Goal: Transaction & Acquisition: Download file/media

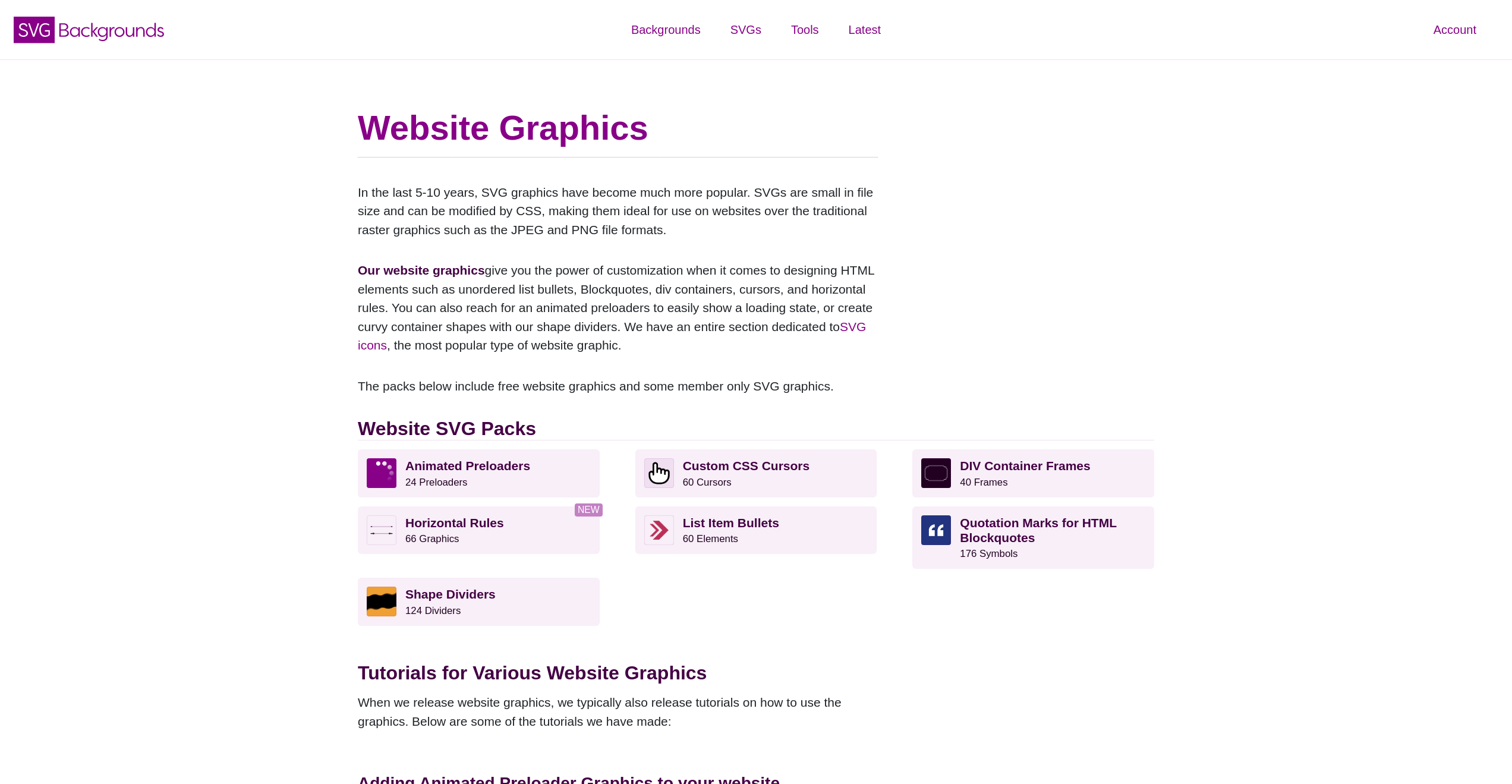
scroll to position [337, 0]
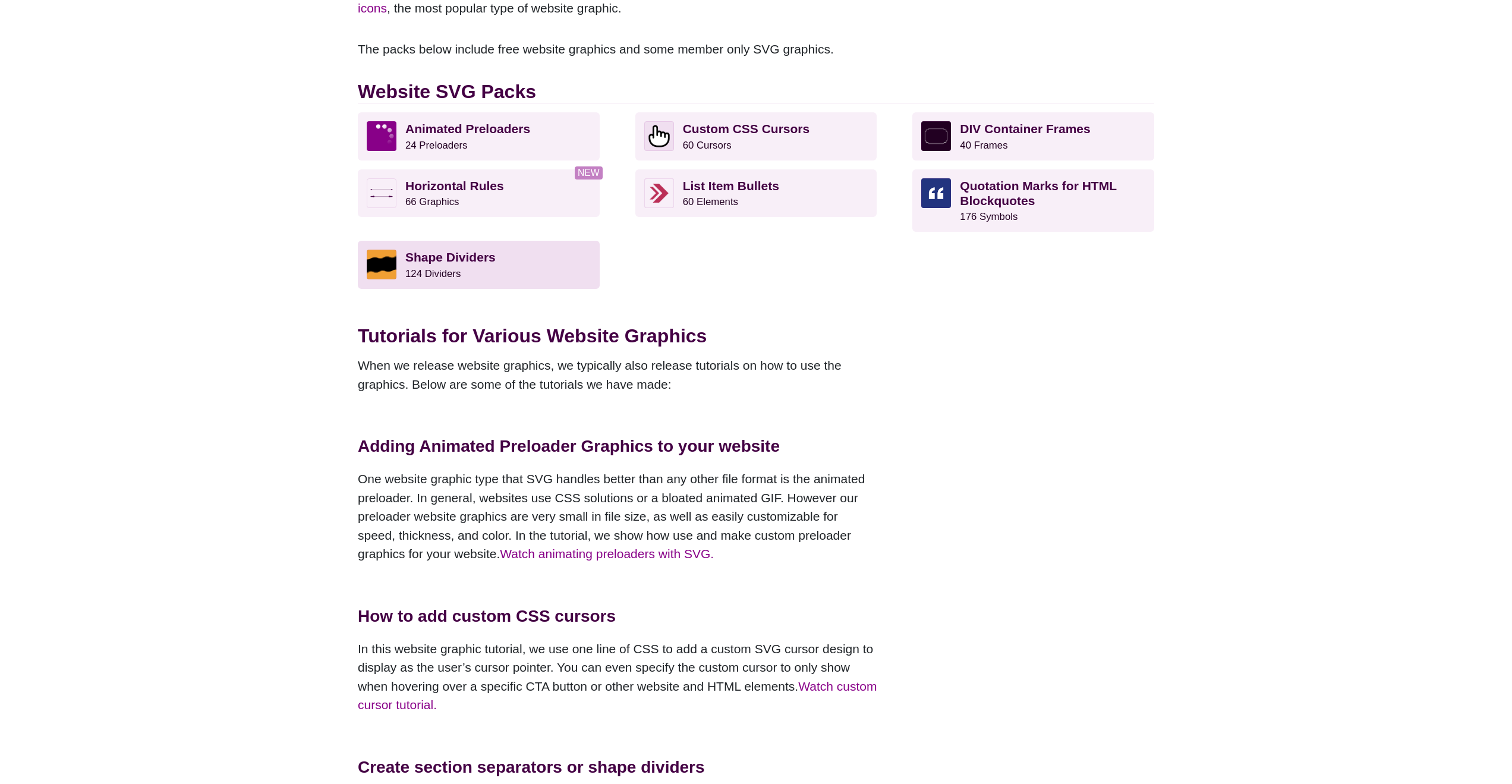
click at [477, 258] on strong "Shape Dividers" at bounding box center [450, 257] width 90 height 14
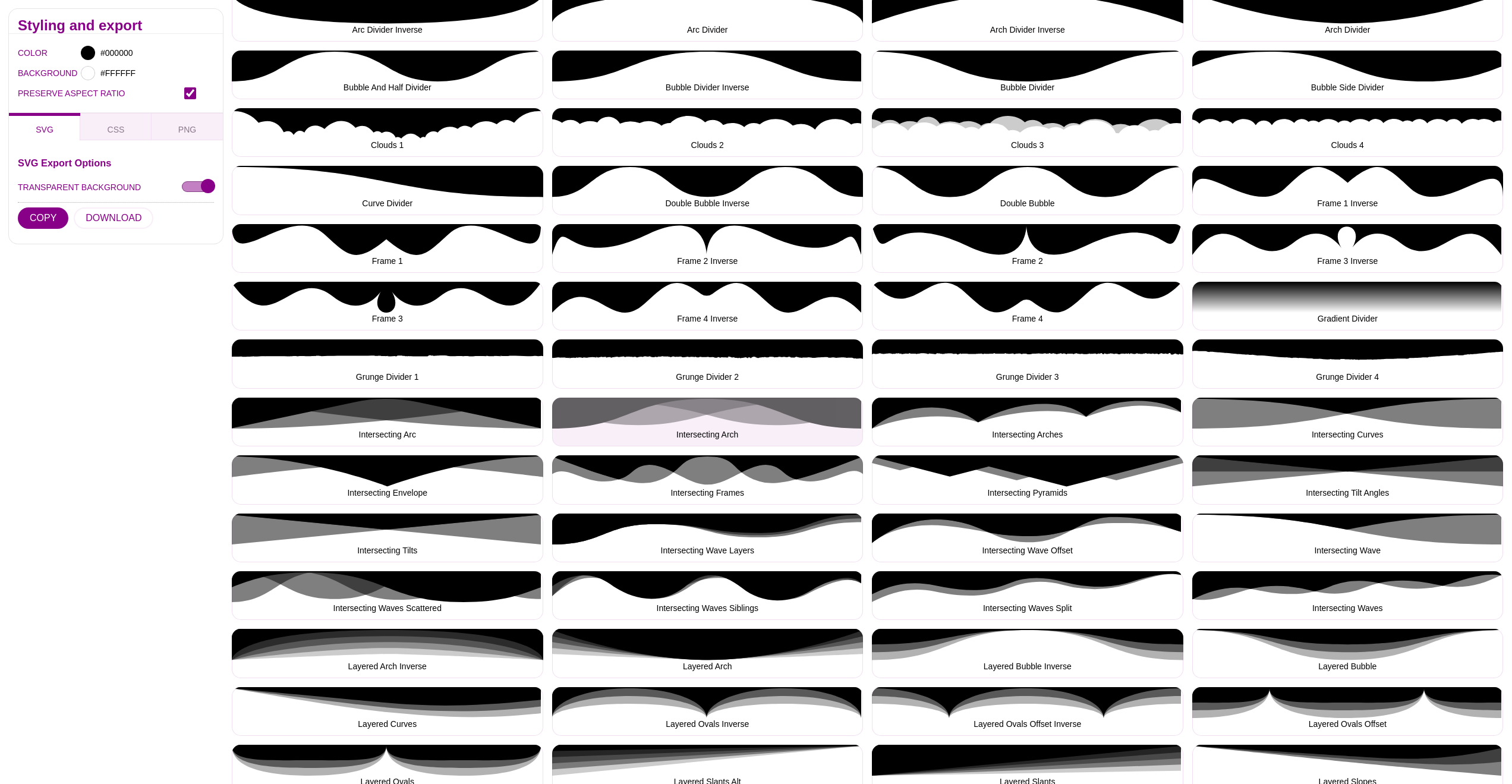
scroll to position [281, 0]
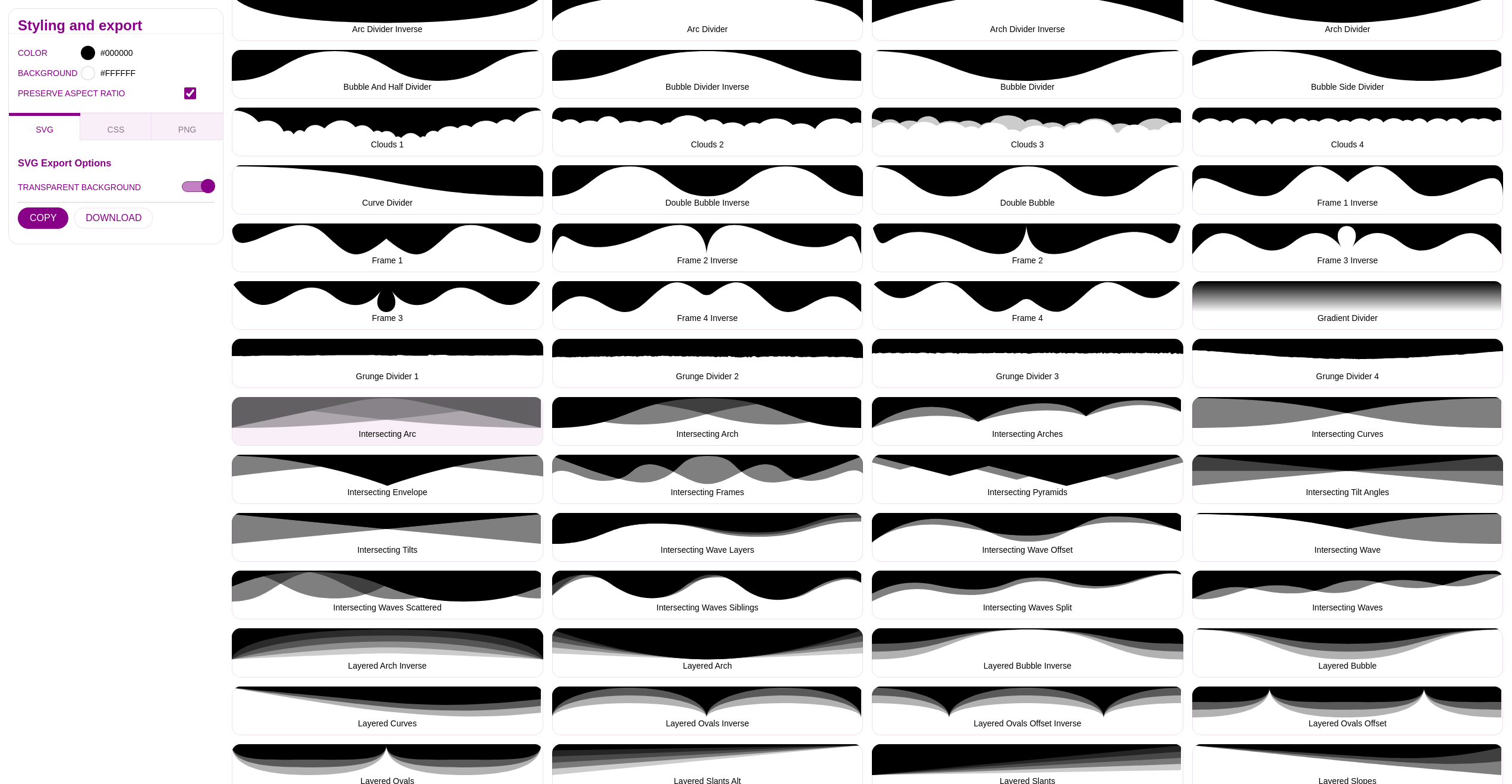
click at [369, 409] on button "Intersecting Arc" at bounding box center [387, 421] width 312 height 49
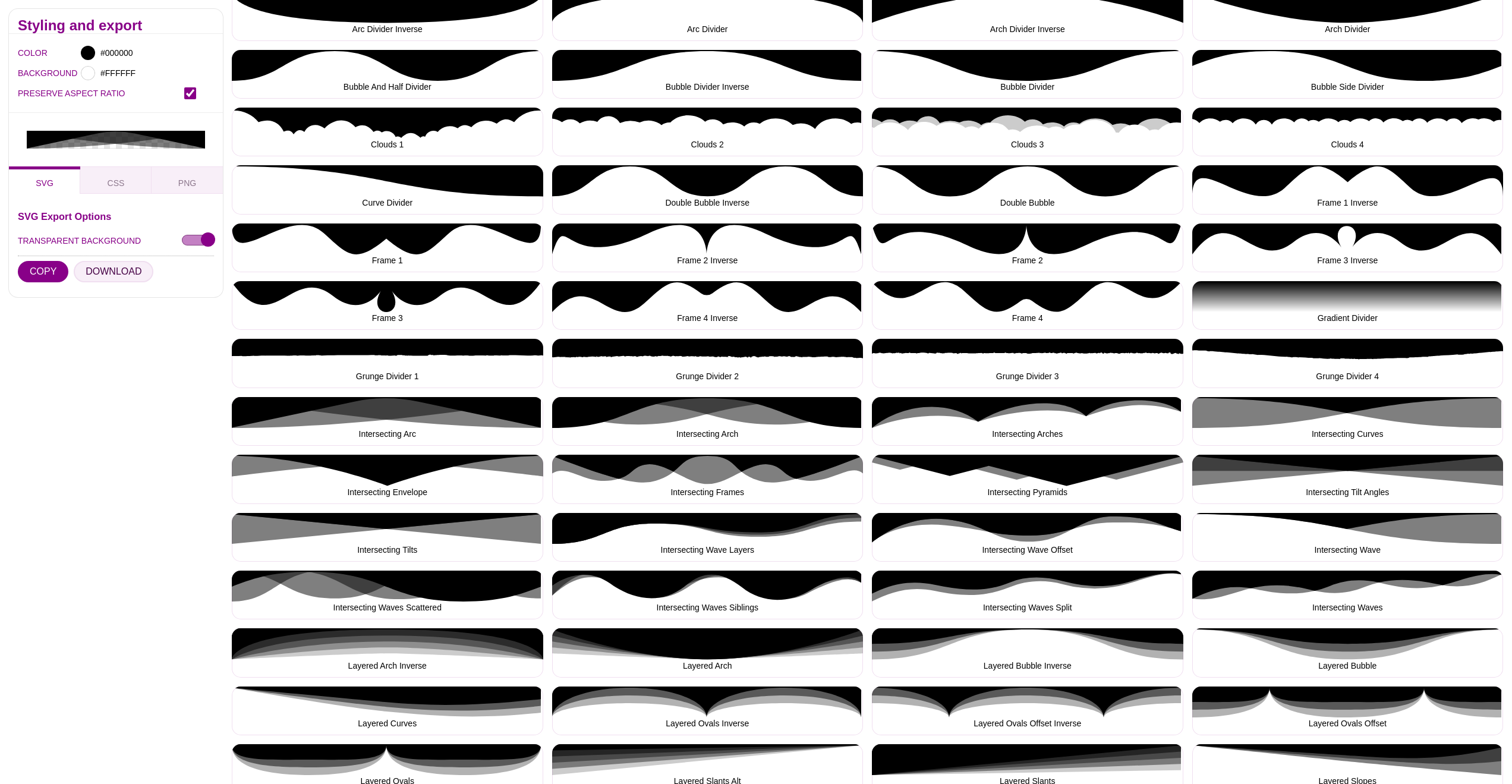
click at [119, 270] on button "DOWNLOAD" at bounding box center [114, 272] width 79 height 21
click at [1352, 422] on button "Intersecting Curves" at bounding box center [1348, 421] width 312 height 49
click at [130, 269] on button "DOWNLOAD" at bounding box center [114, 272] width 79 height 21
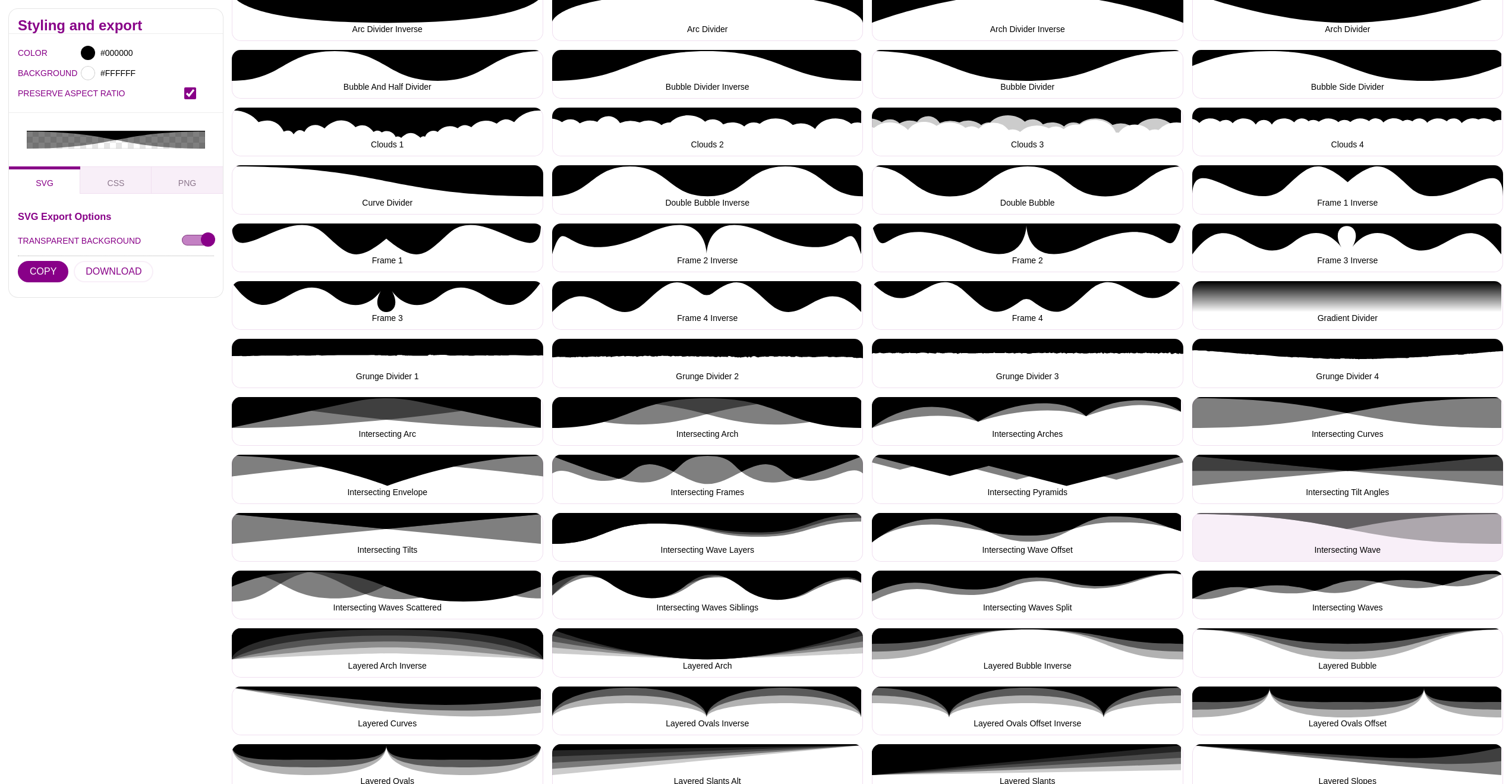
click at [1365, 537] on button "Intersecting Wave" at bounding box center [1348, 537] width 312 height 49
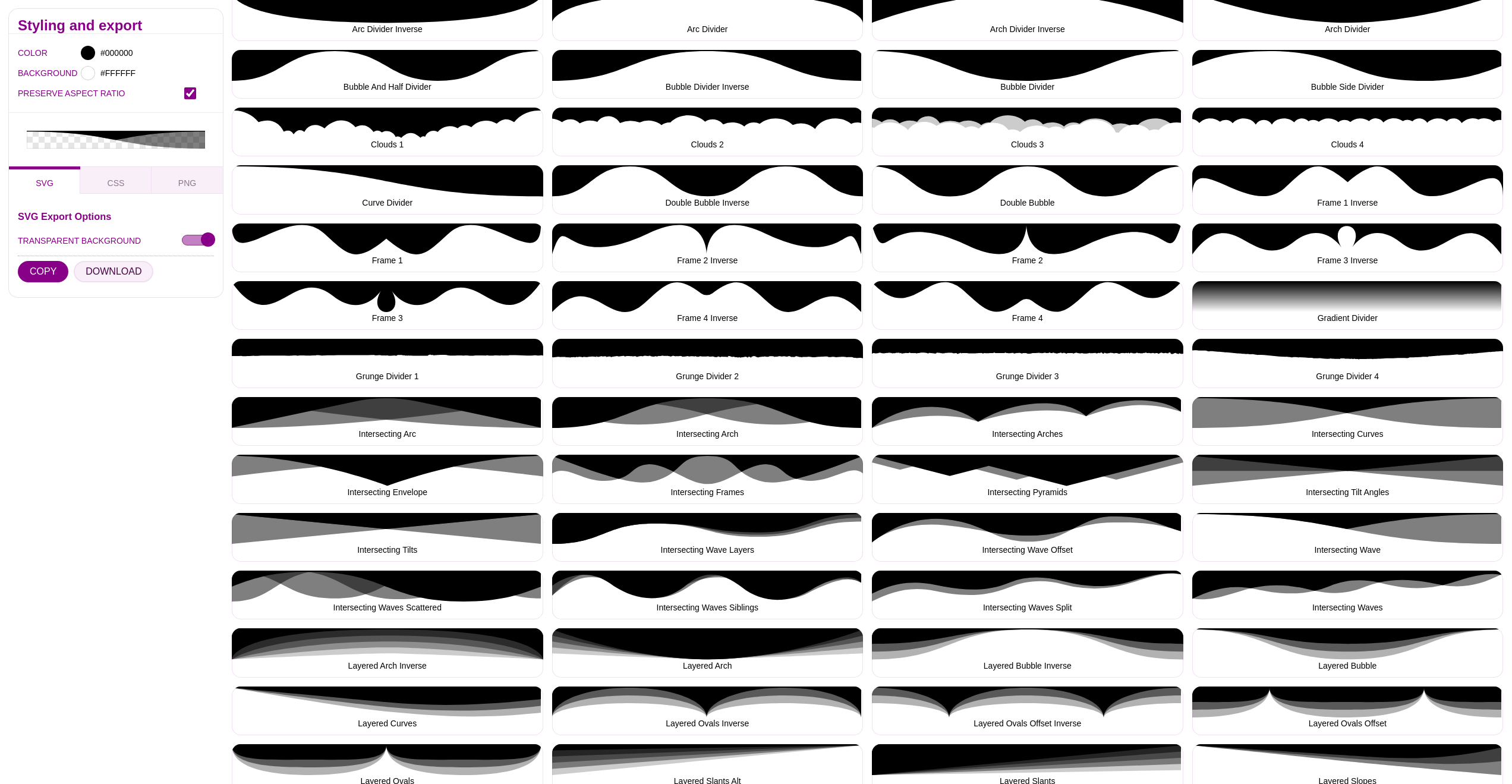
click at [102, 267] on button "DOWNLOAD" at bounding box center [114, 272] width 79 height 21
click at [1034, 592] on button "Intersecting Waves Split" at bounding box center [1028, 594] width 312 height 49
click at [117, 269] on button "DOWNLOAD" at bounding box center [114, 272] width 79 height 21
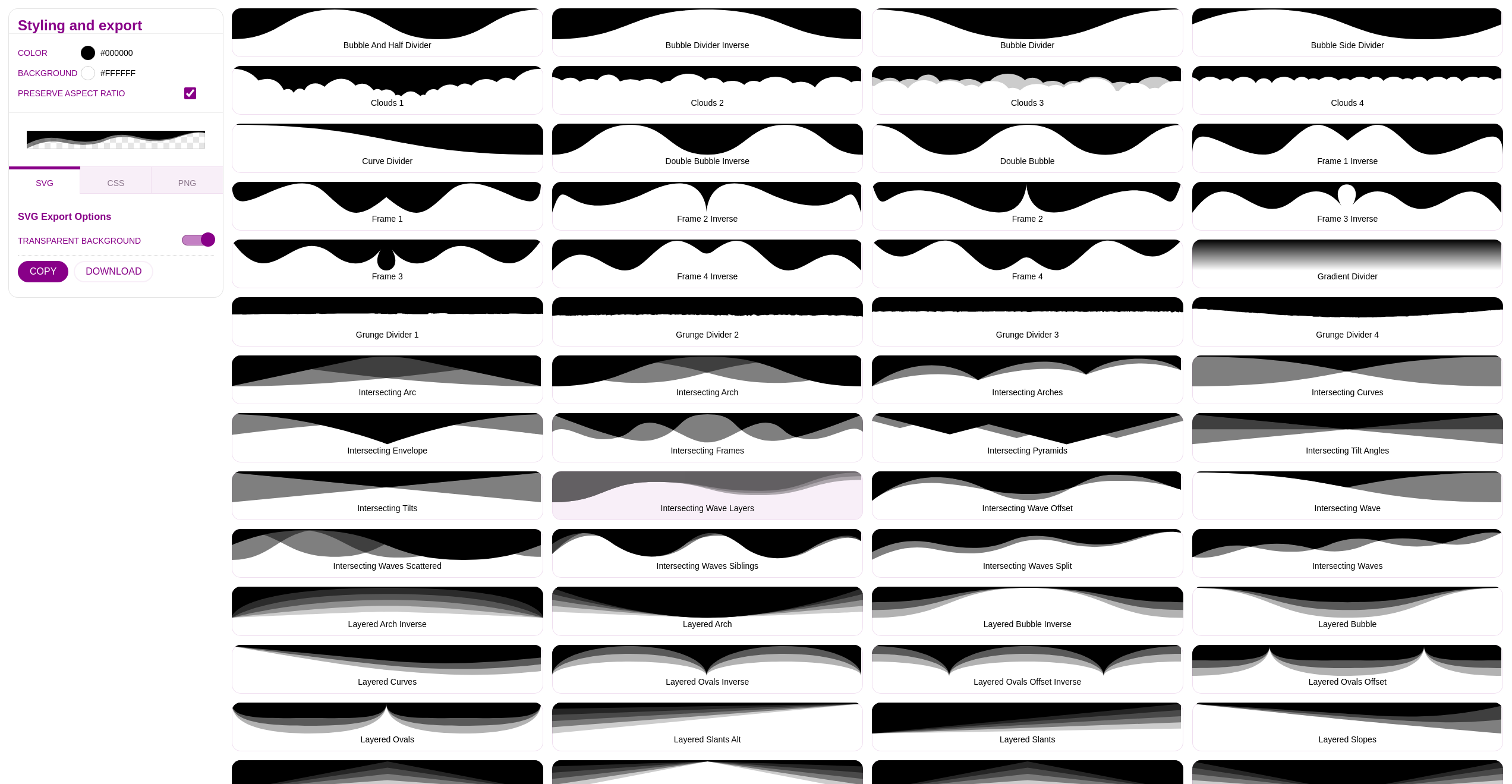
scroll to position [385, 0]
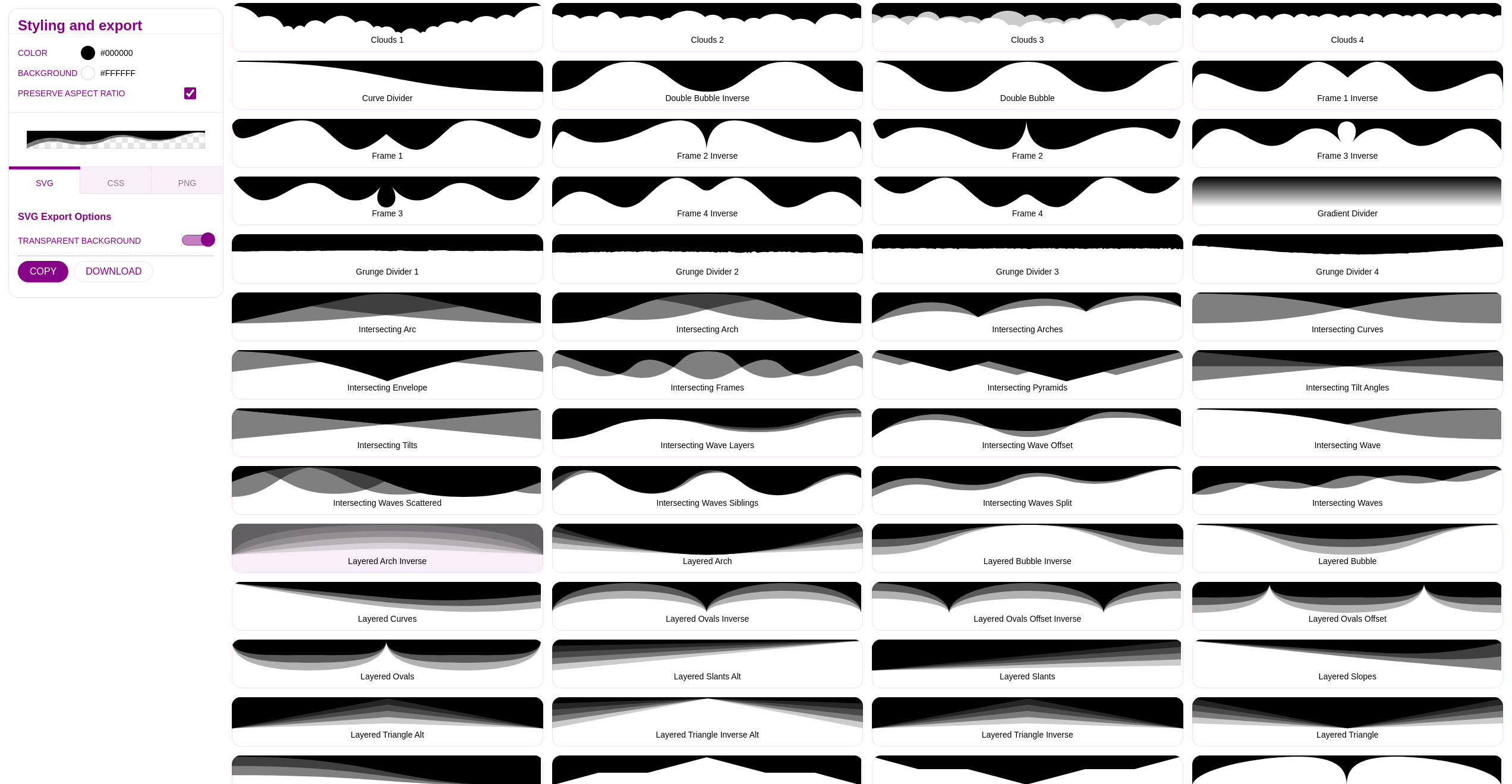
click at [434, 539] on button "Layered Arch Inverse" at bounding box center [387, 547] width 312 height 49
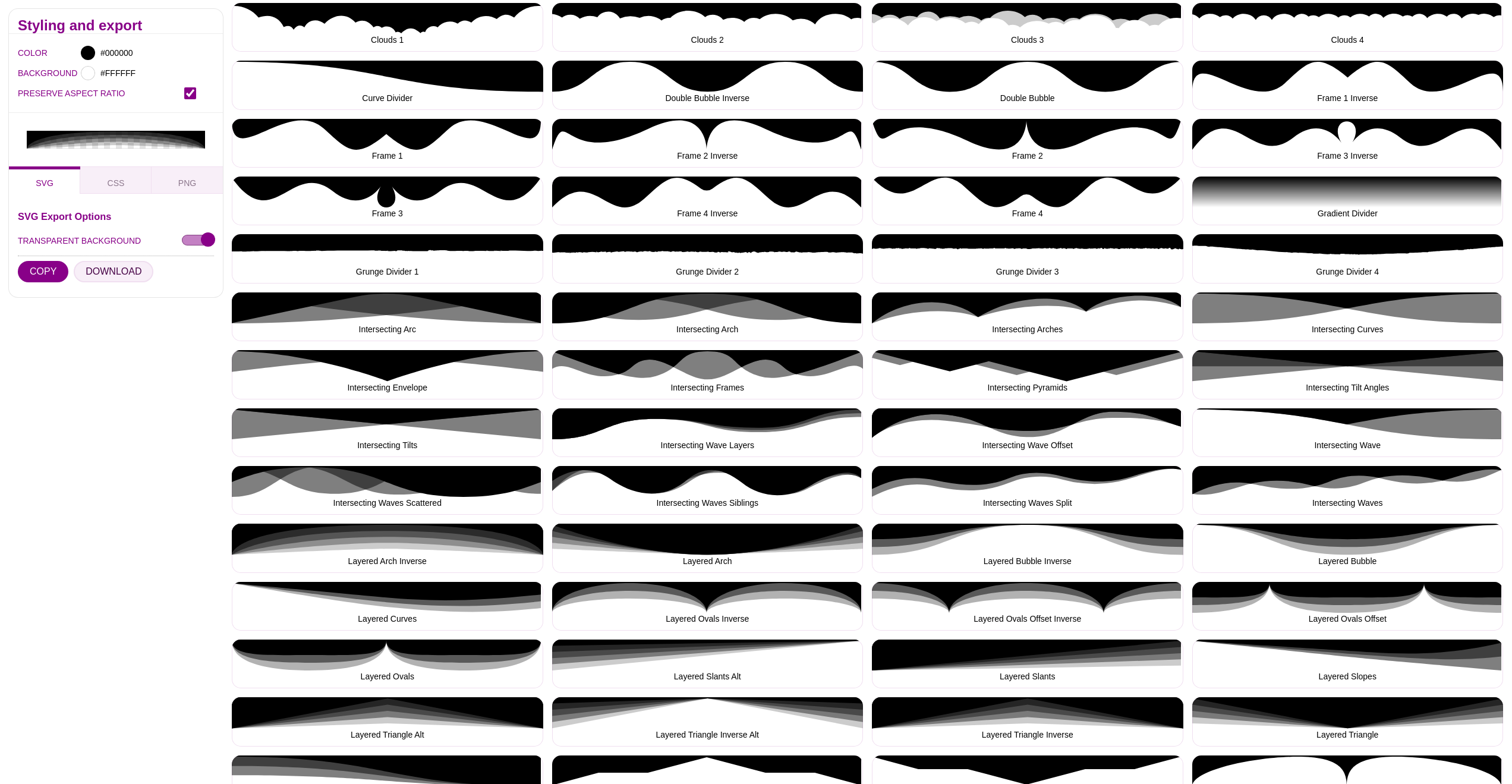
click at [114, 266] on button "DOWNLOAD" at bounding box center [114, 272] width 79 height 21
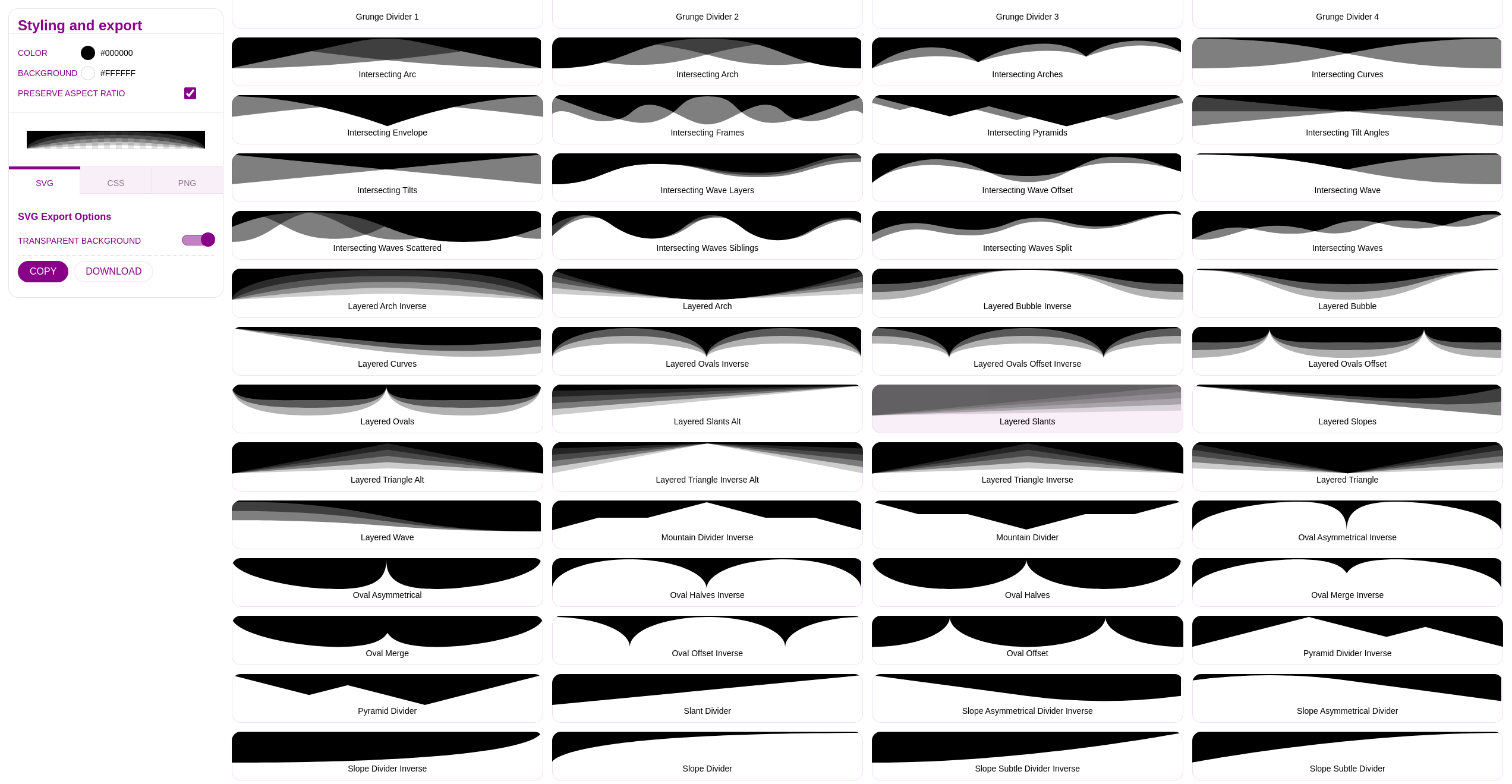
scroll to position [643, 0]
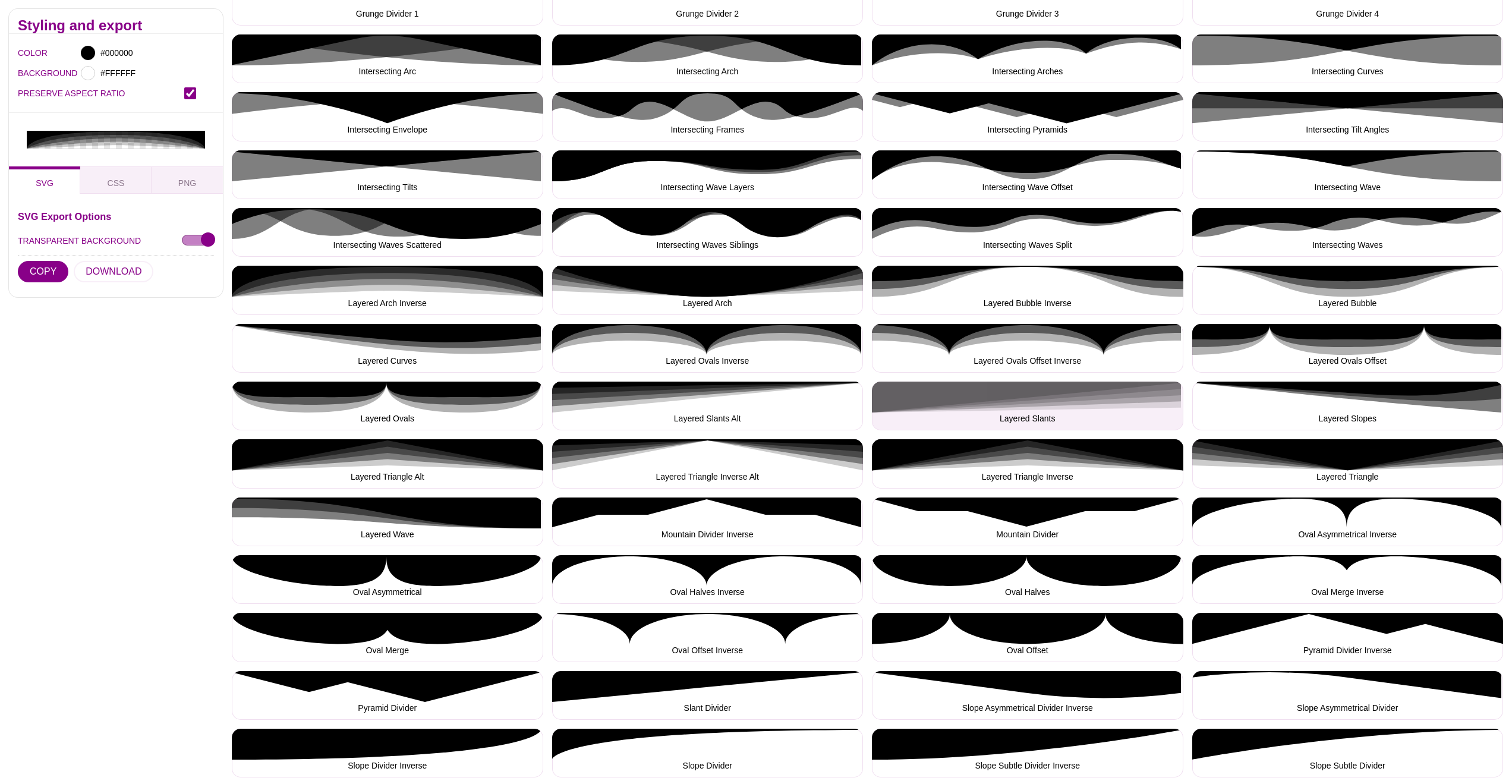
click at [1022, 404] on button "Layered Slants" at bounding box center [1028, 406] width 312 height 49
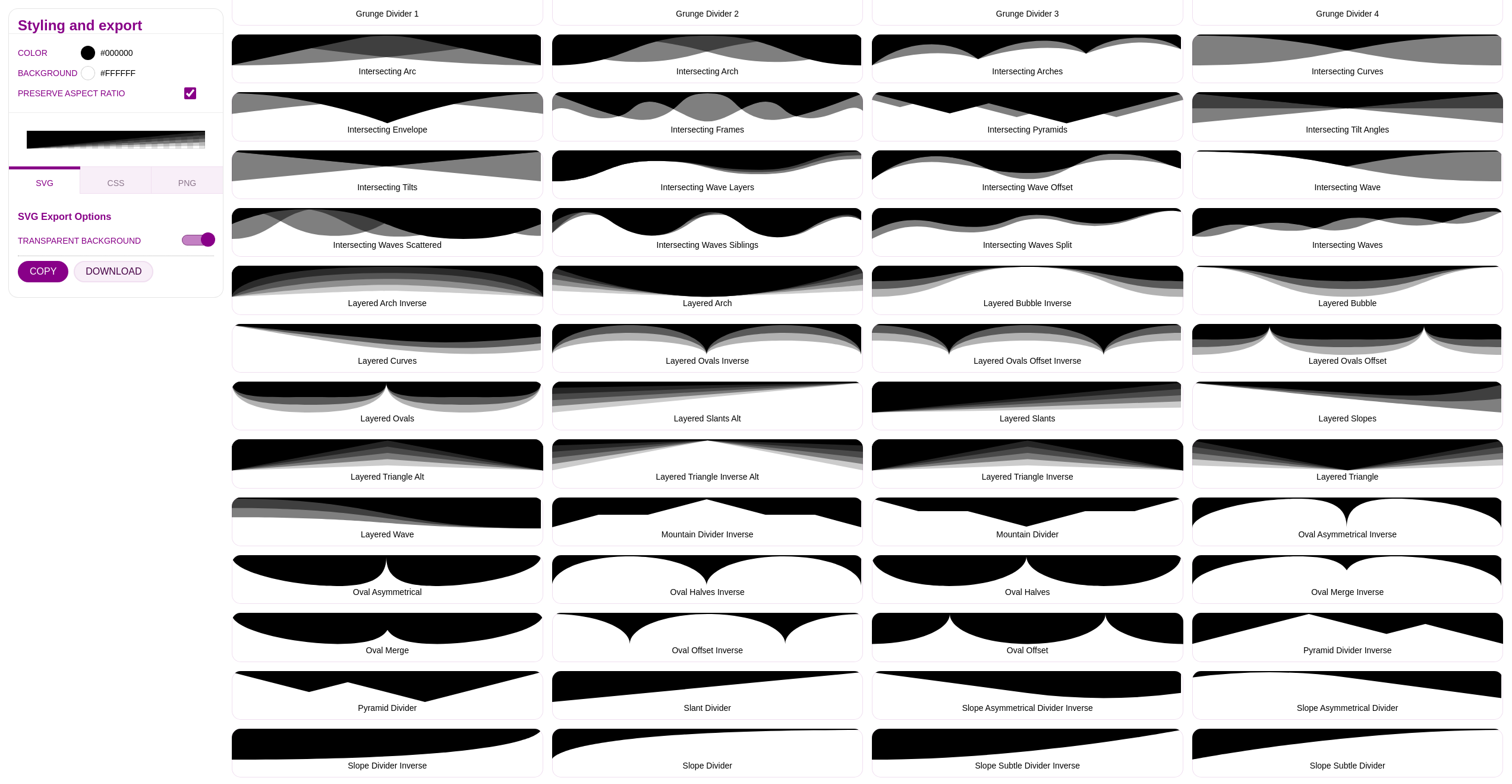
click at [122, 270] on button "DOWNLOAD" at bounding box center [114, 272] width 79 height 21
click at [1369, 406] on button "Layered Slopes" at bounding box center [1348, 406] width 312 height 49
click at [112, 268] on button "DOWNLOAD" at bounding box center [114, 272] width 79 height 21
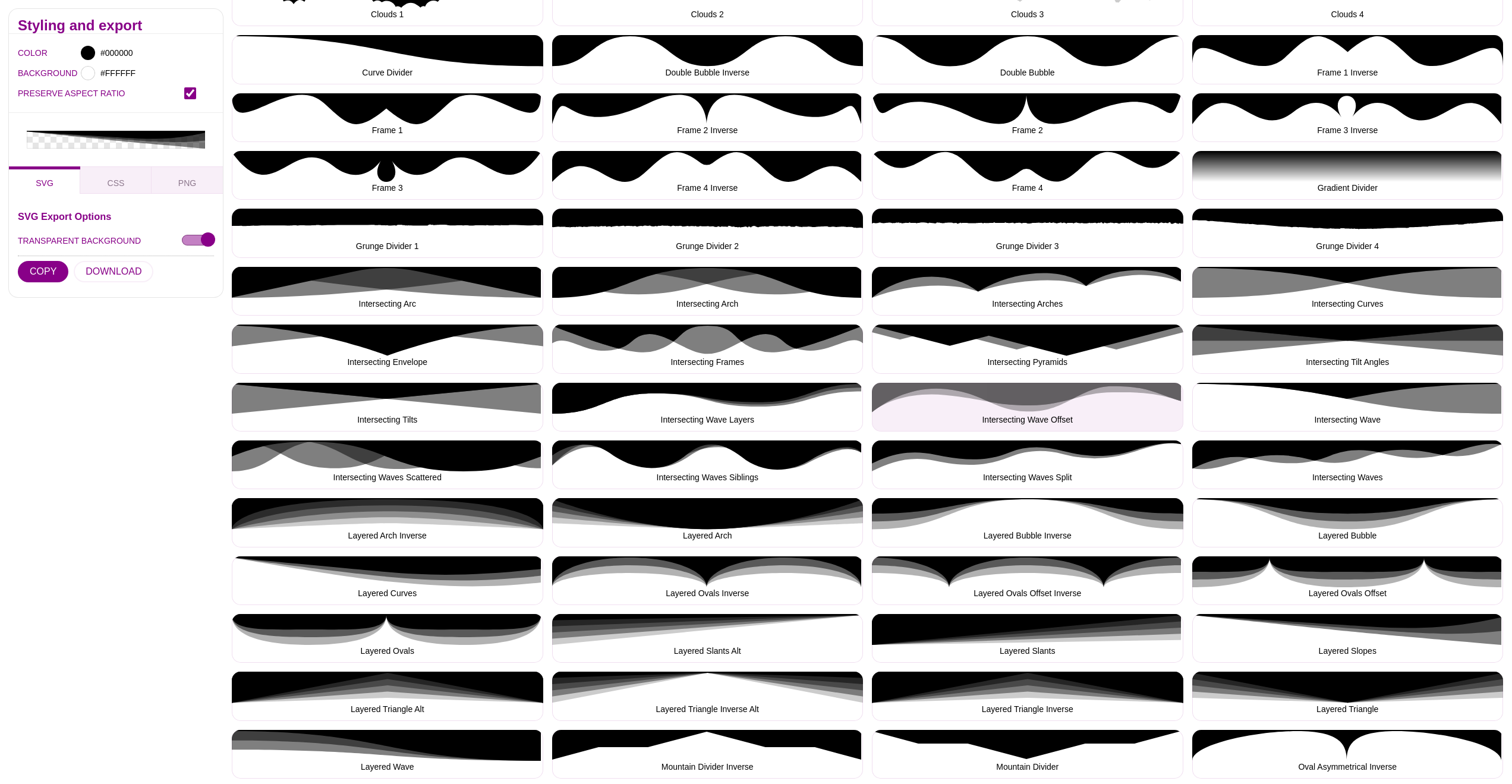
scroll to position [411, 0]
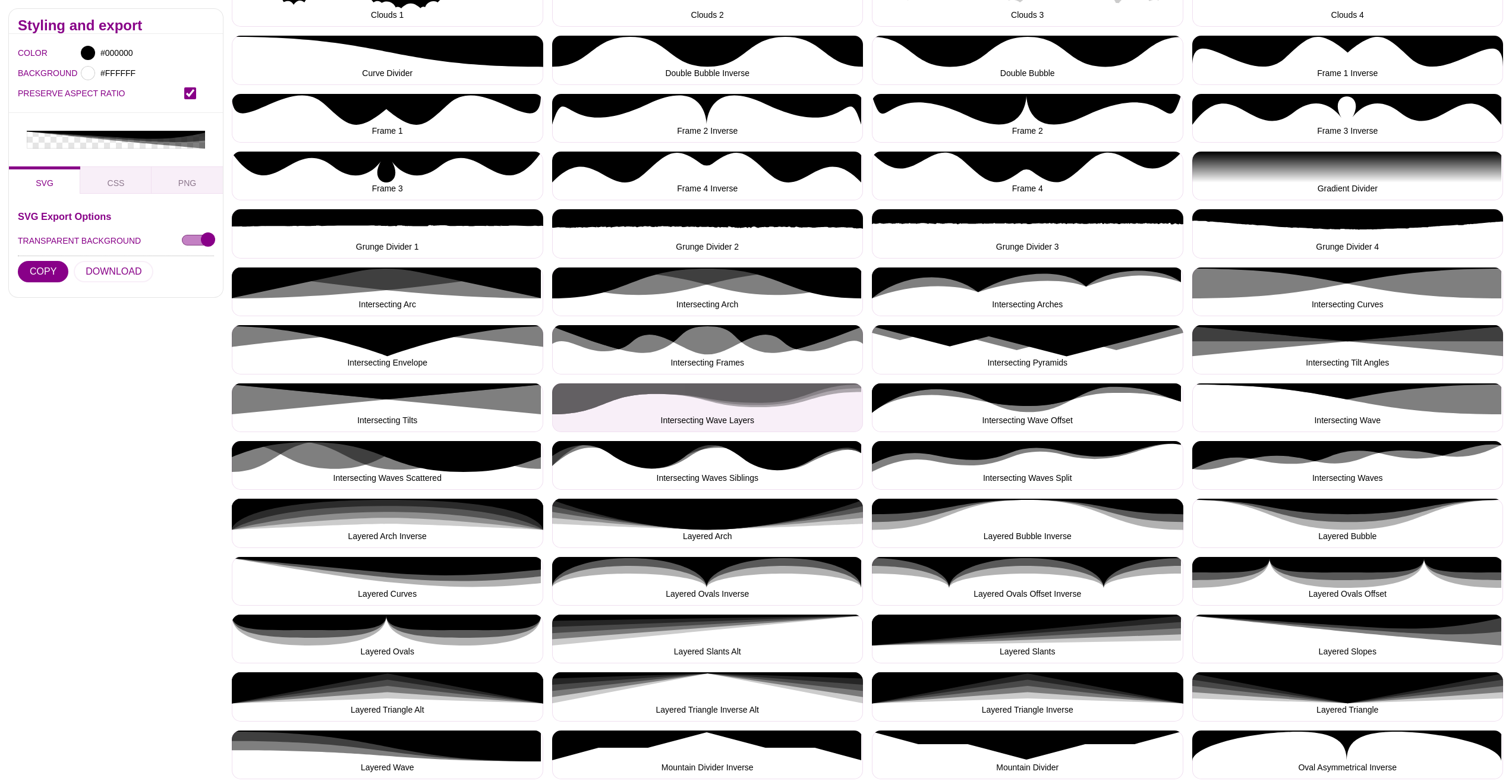
click at [680, 396] on button "Intersecting Wave Layers" at bounding box center [708, 407] width 312 height 49
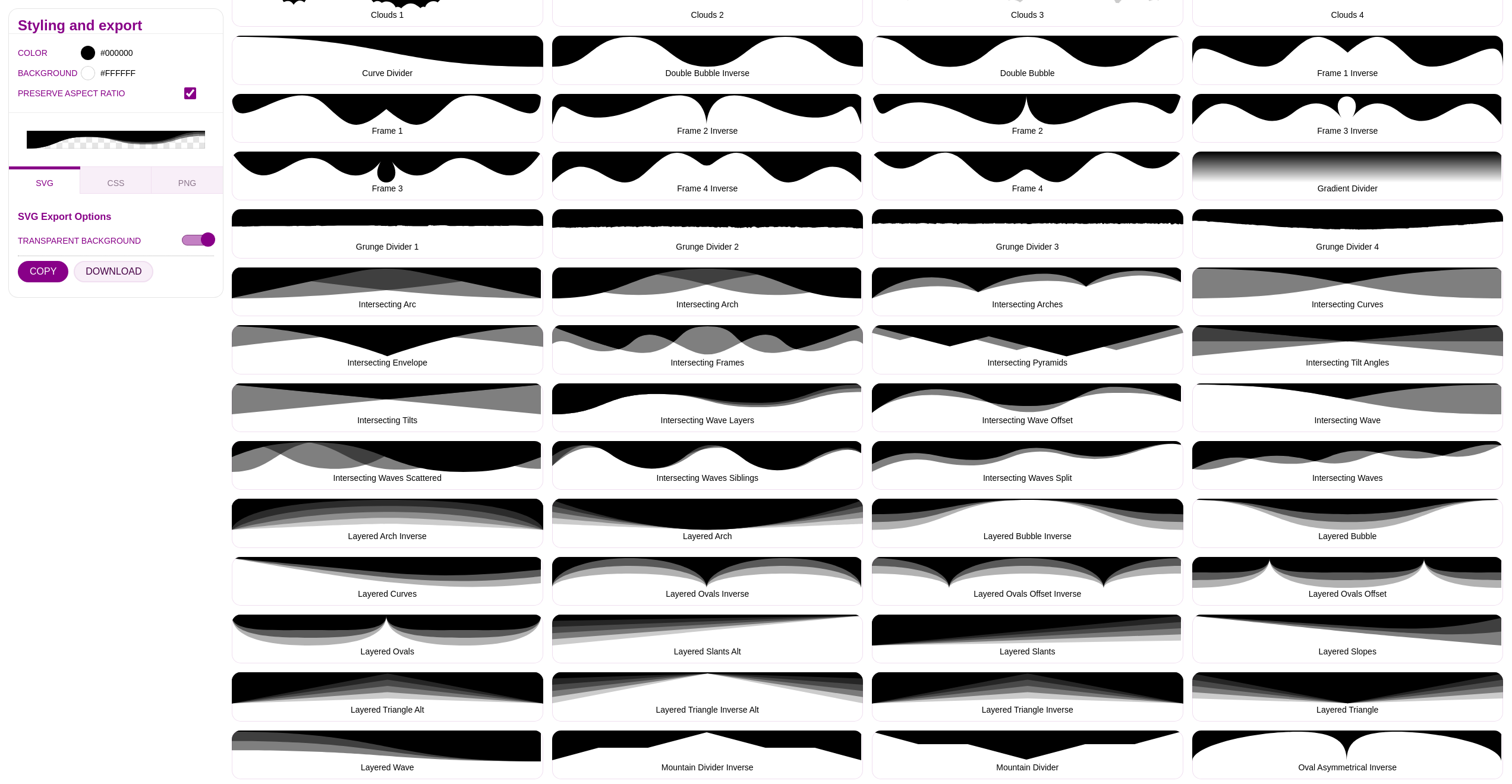
click at [115, 269] on button "DOWNLOAD" at bounding box center [114, 272] width 79 height 21
click at [1012, 402] on button "Intersecting Wave Offset" at bounding box center [1028, 407] width 312 height 49
click at [117, 271] on button "DOWNLOAD" at bounding box center [114, 272] width 79 height 21
